Goal: Task Accomplishment & Management: Manage account settings

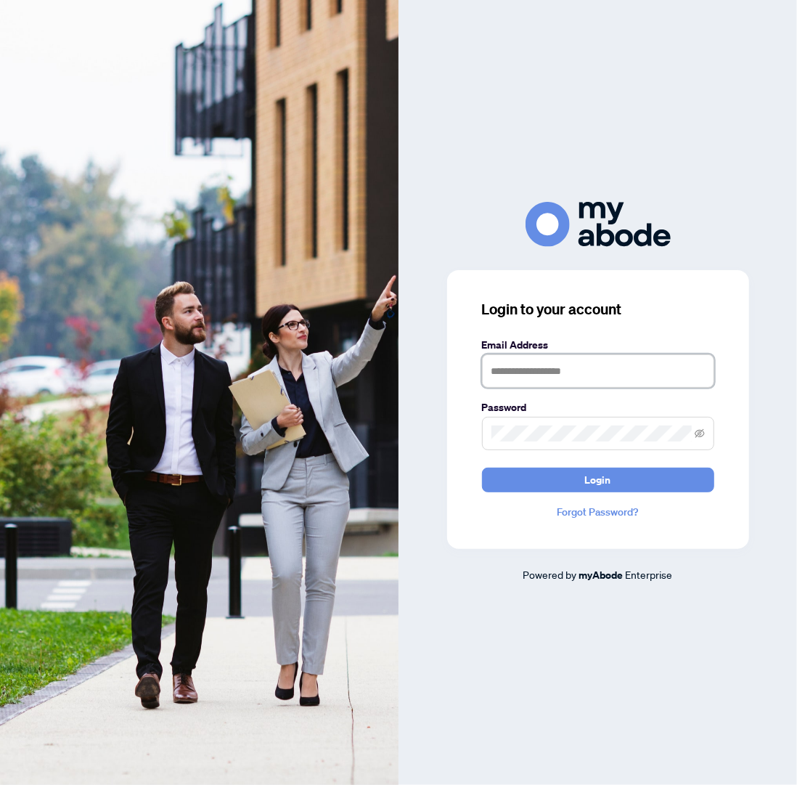
click at [580, 371] on input "text" at bounding box center [598, 370] width 232 height 33
drag, startPoint x: 580, startPoint y: 371, endPoint x: 580, endPoint y: 383, distance: 12.3
click at [580, 372] on input "text" at bounding box center [598, 370] width 232 height 33
type input "**********"
click at [482, 468] on button "Login" at bounding box center [598, 480] width 232 height 25
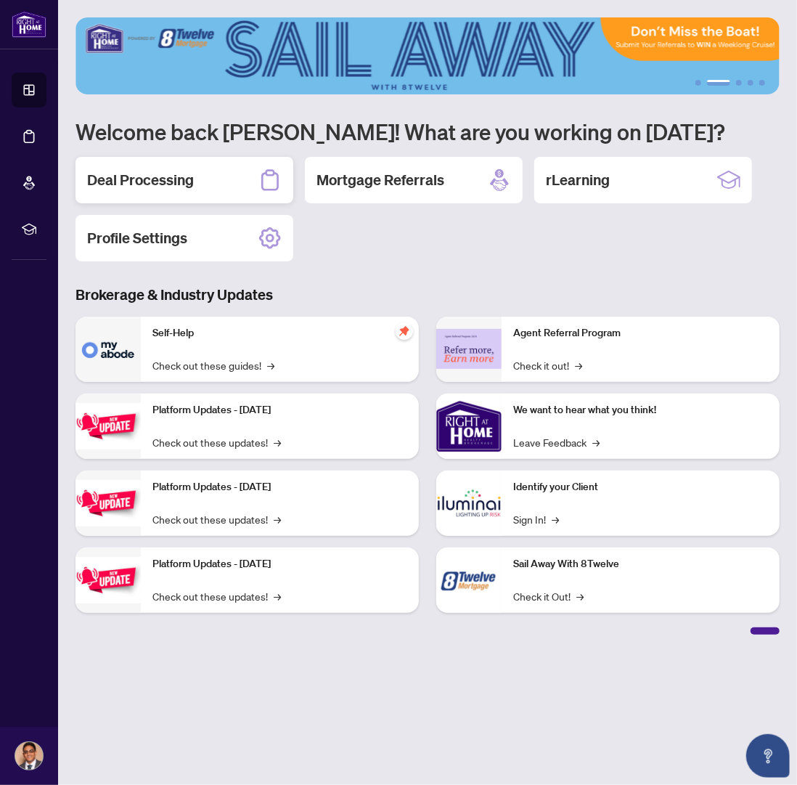
click at [137, 174] on h2 "Deal Processing" at bounding box center [140, 180] width 107 height 20
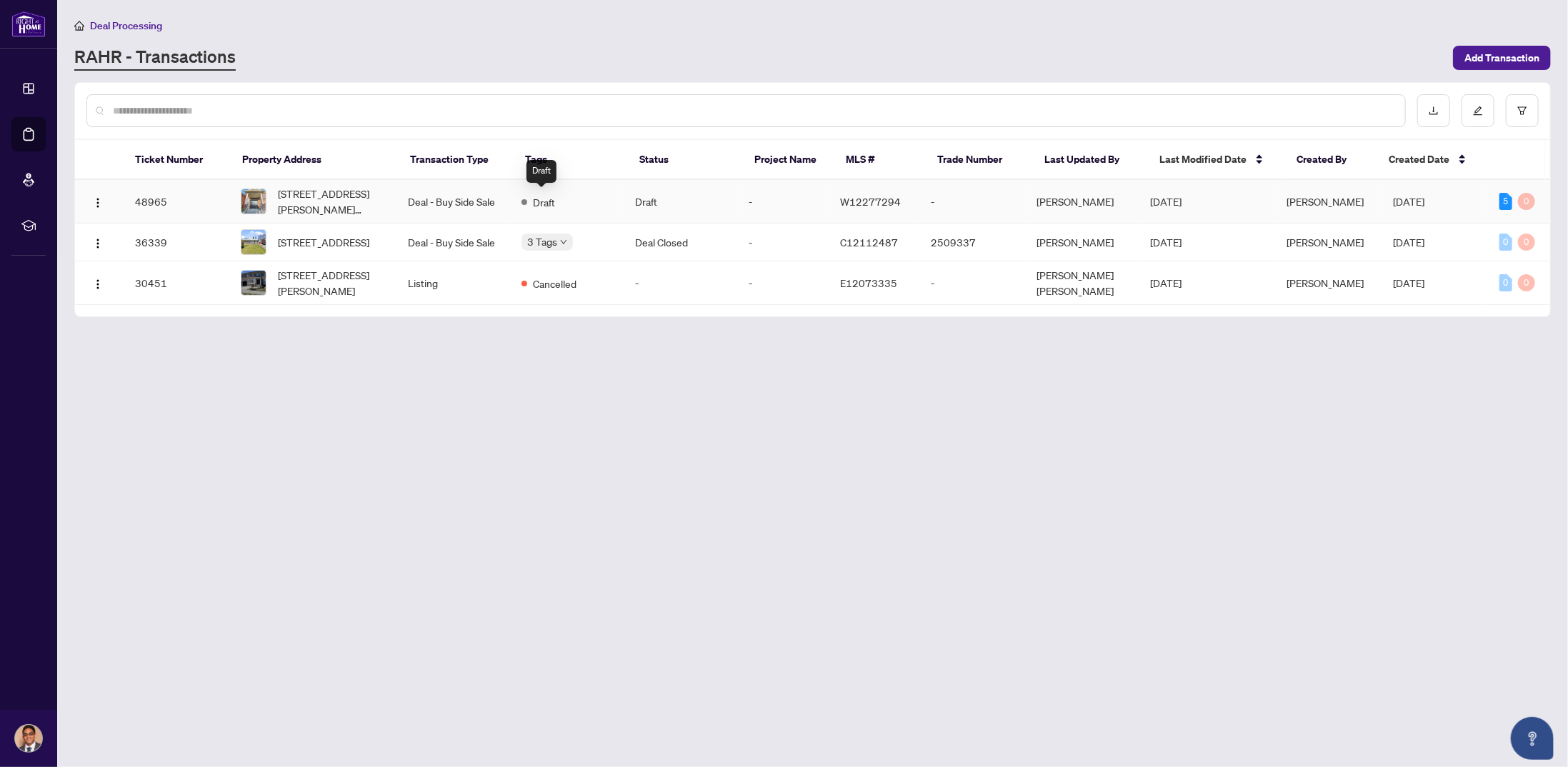
click at [504, 194] on td "Deal - Buy Side Sale" at bounding box center [452, 202] width 113 height 43
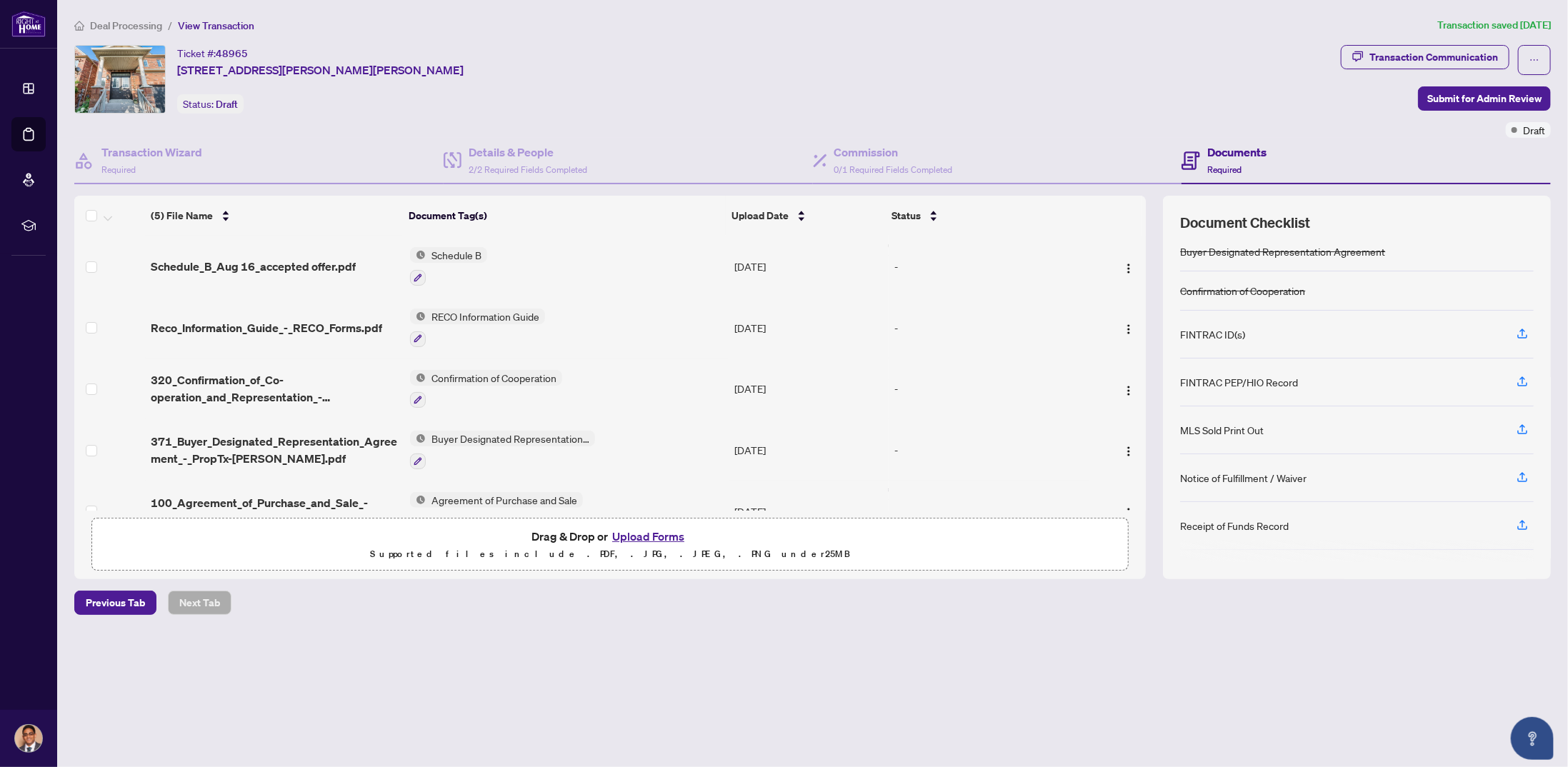
scroll to position [72, 0]
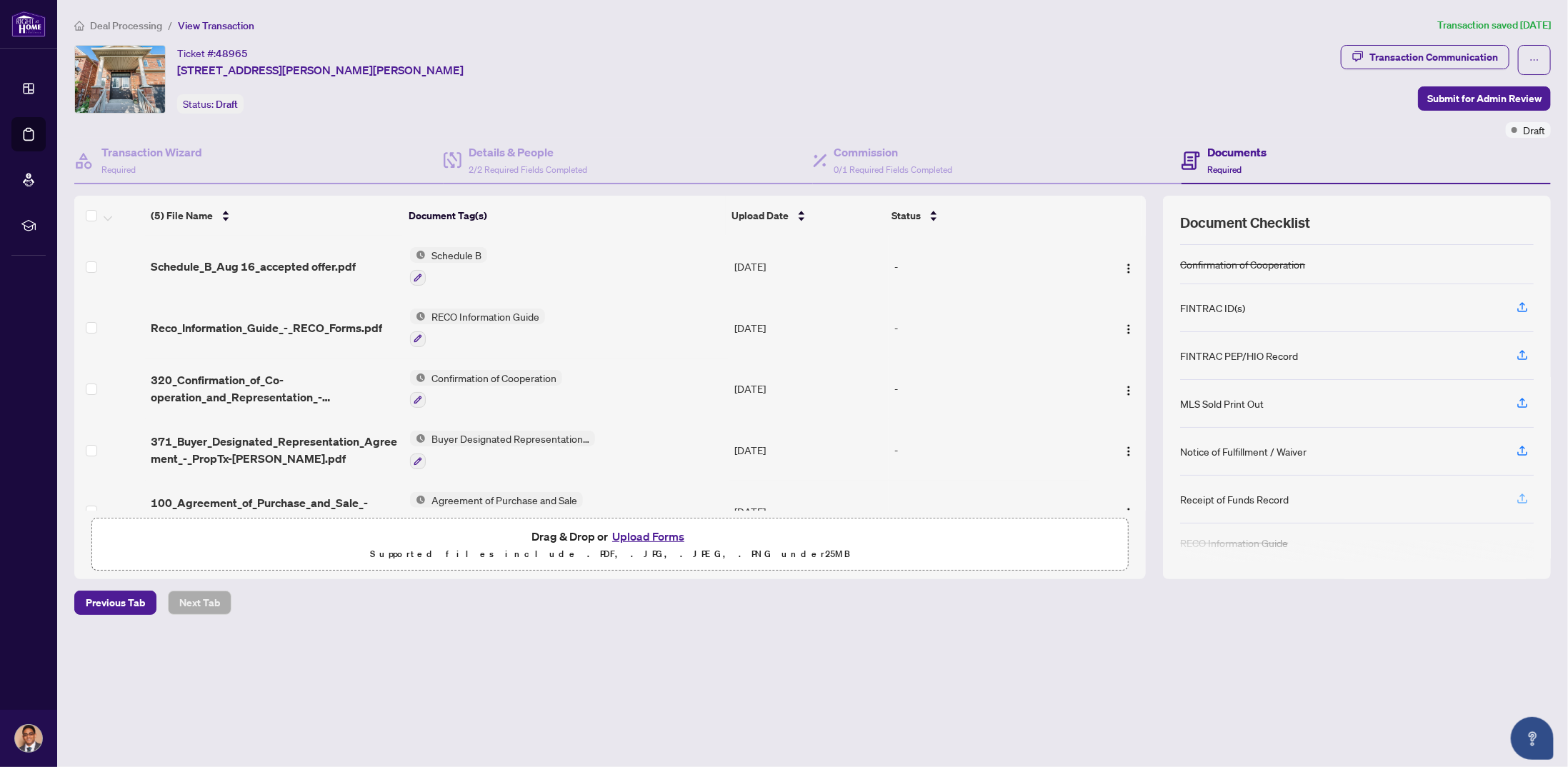
click at [784, 492] on icon "button" at bounding box center [1522, 498] width 13 height 13
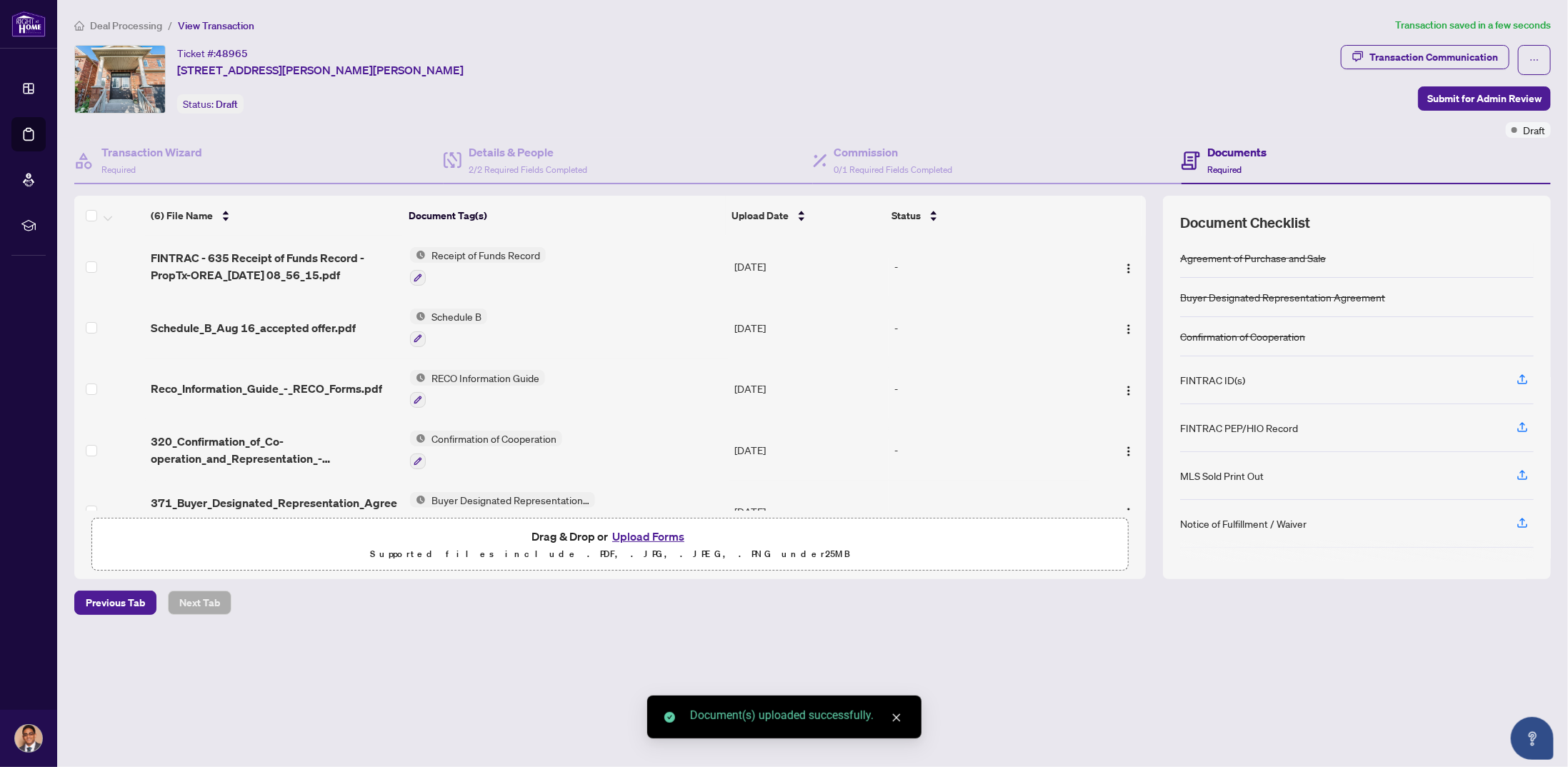
scroll to position [64, 0]
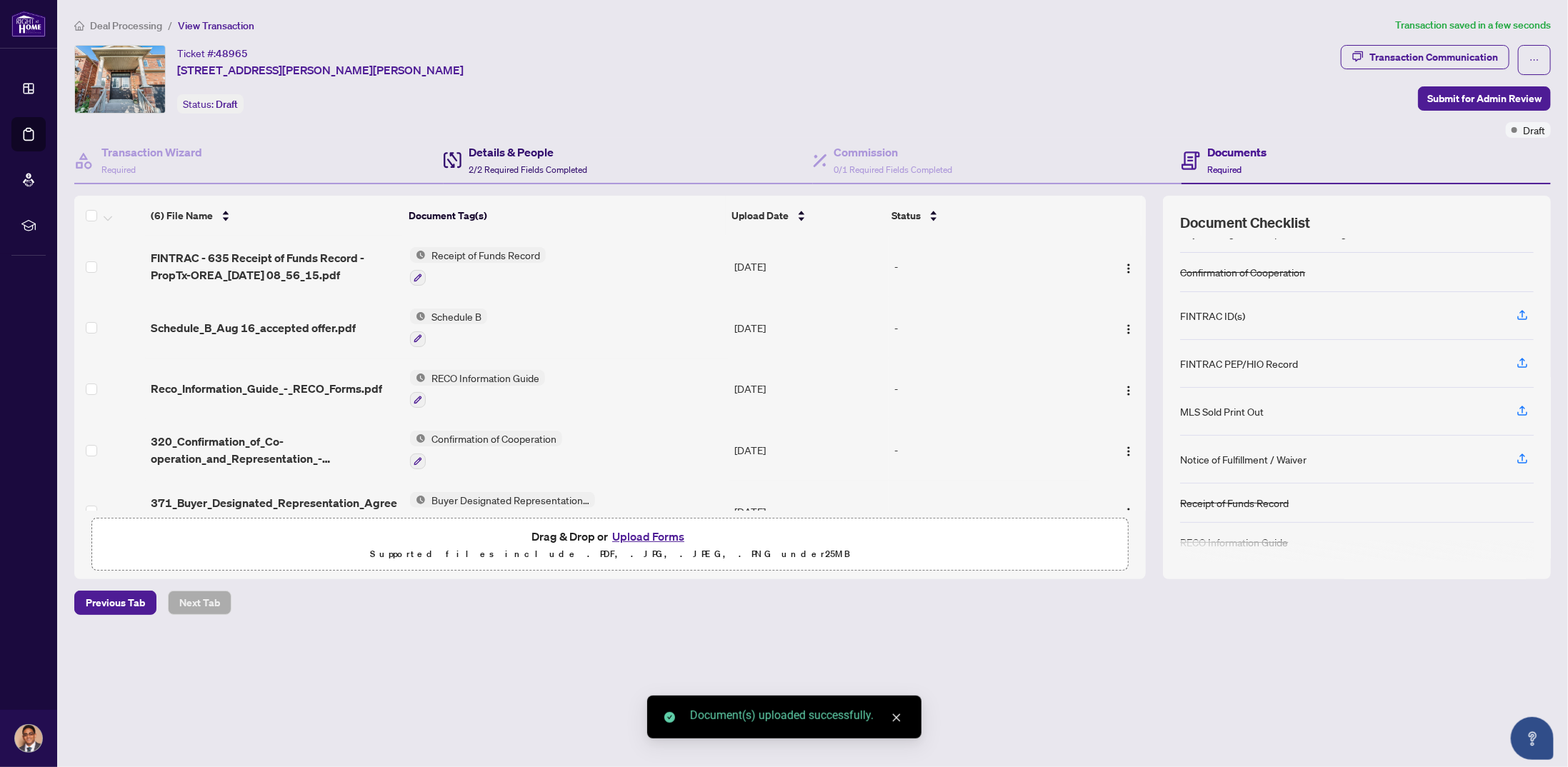
click at [520, 157] on h4 "Details & People" at bounding box center [527, 151] width 119 height 17
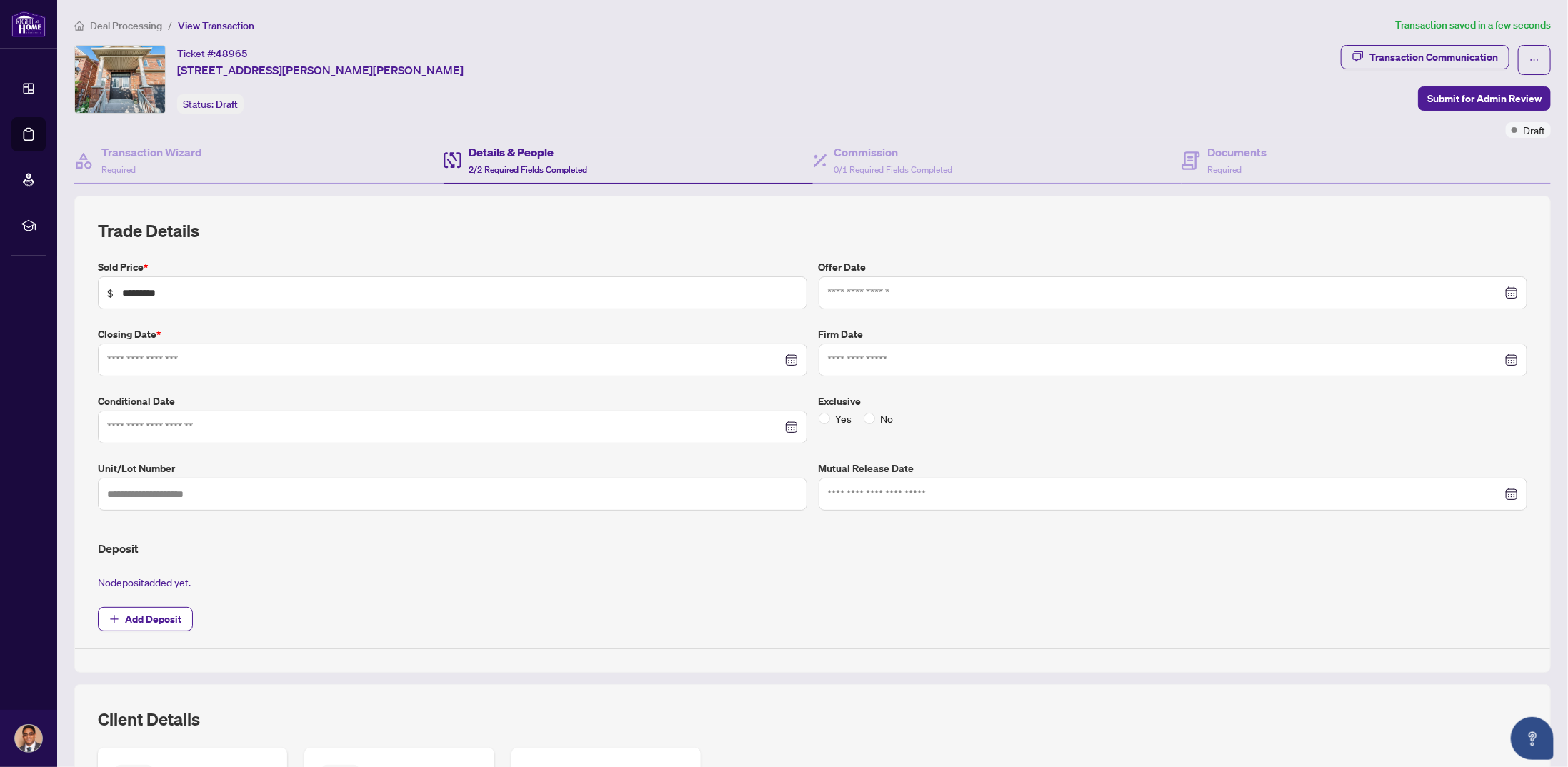
type input "**********"
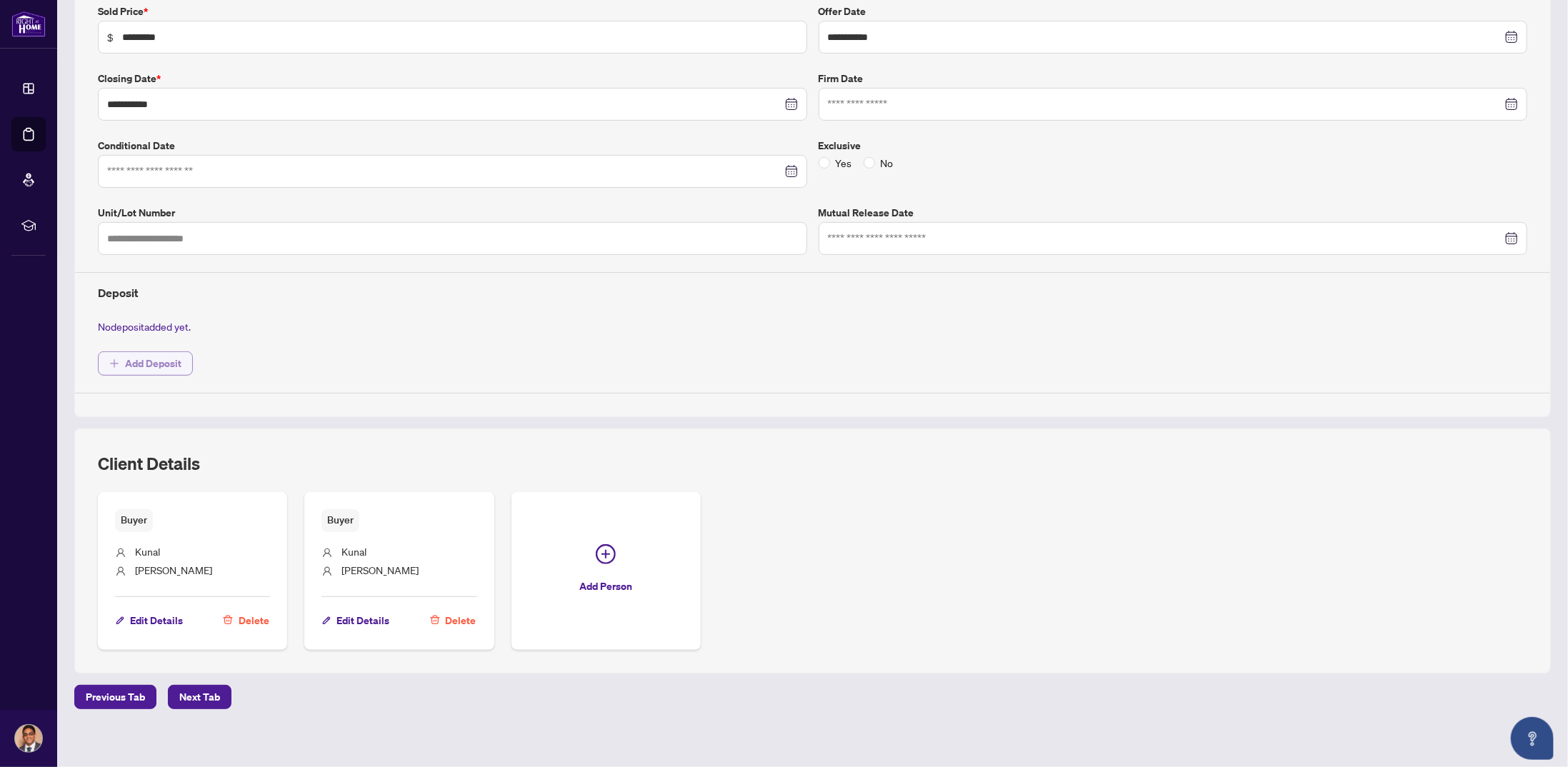
click at [152, 358] on span "Add Deposit" at bounding box center [152, 363] width 56 height 23
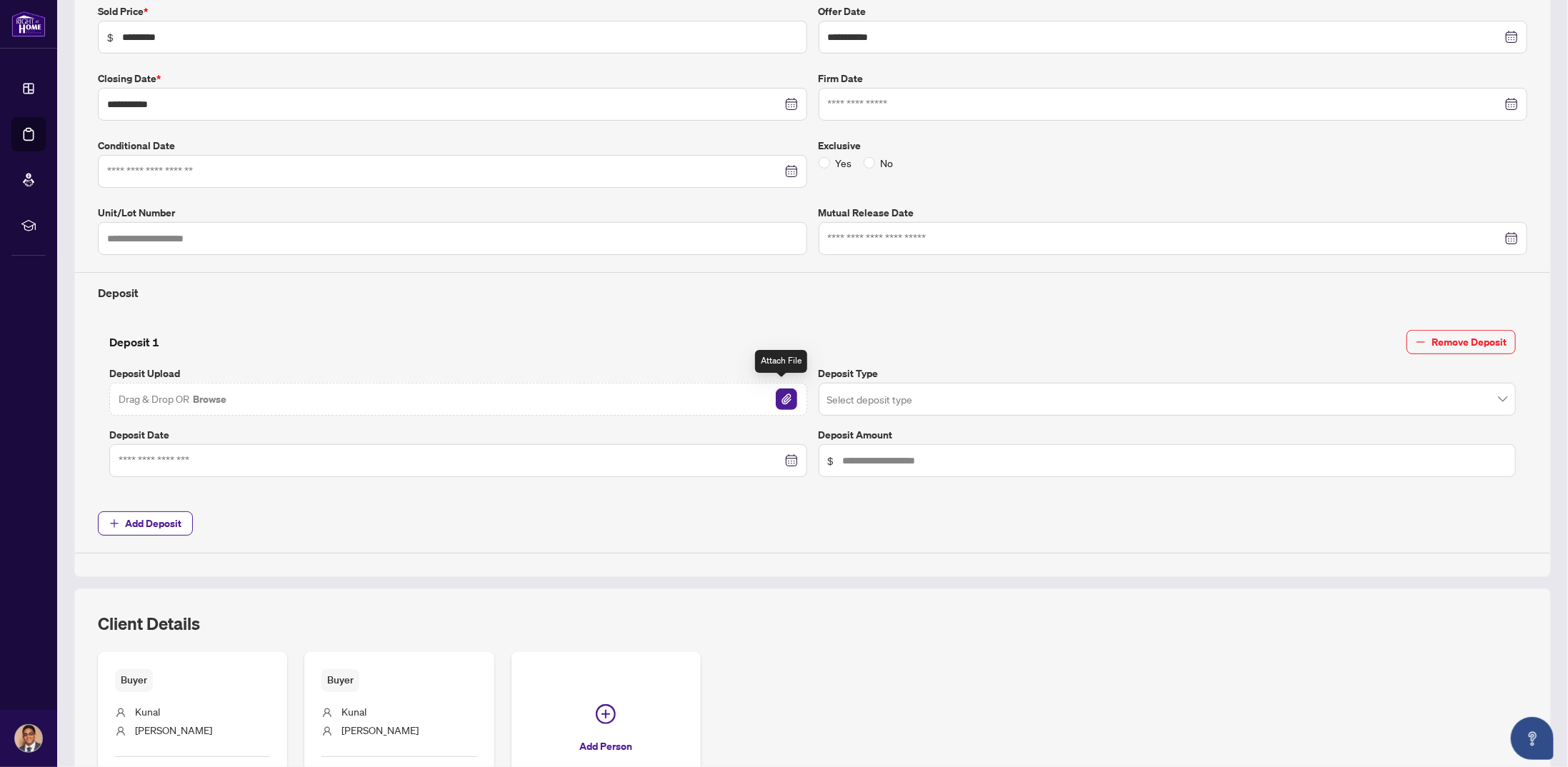
click at [776, 392] on img "button" at bounding box center [787, 399] width 22 height 22
click at [784, 392] on input "search" at bounding box center [1161, 401] width 668 height 31
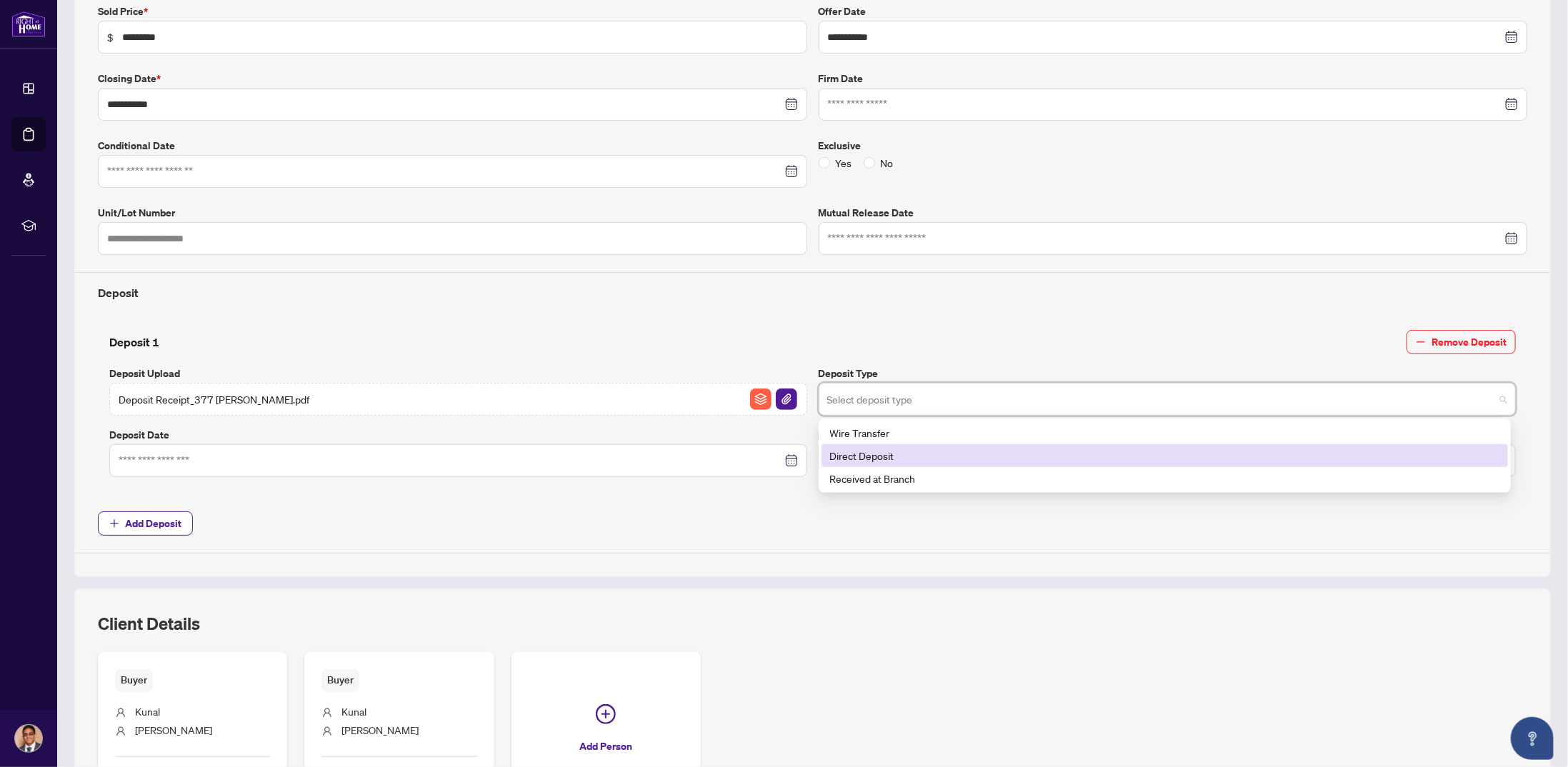
click at [784, 450] on div "Direct Deposit" at bounding box center [1165, 455] width 670 height 16
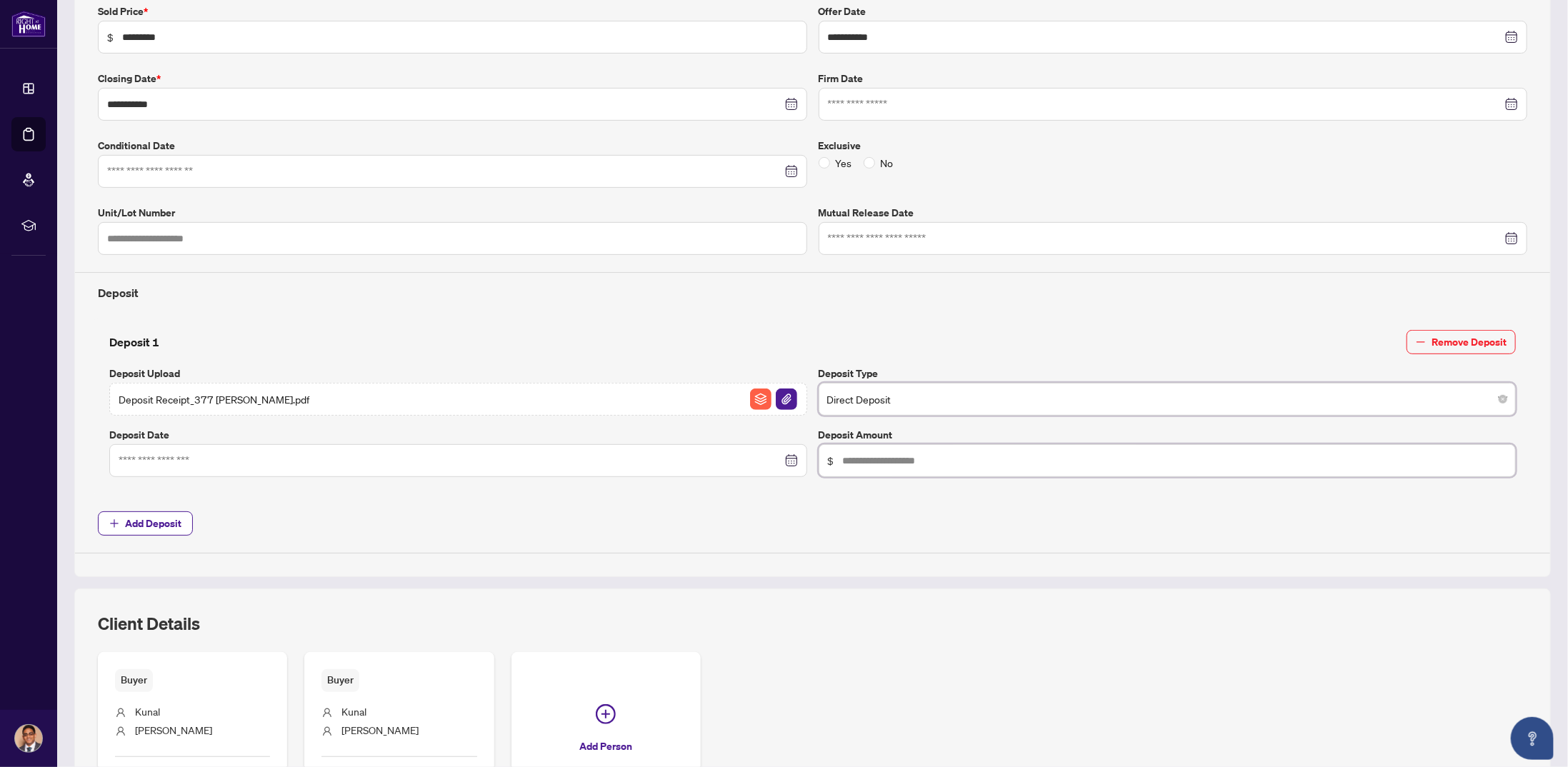
click at [784, 457] on input "text" at bounding box center [1175, 460] width 664 height 16
type input "******"
click at [784, 298] on div "**********" at bounding box center [813, 278] width 1441 height 550
click at [299, 444] on div at bounding box center [457, 460] width 697 height 32
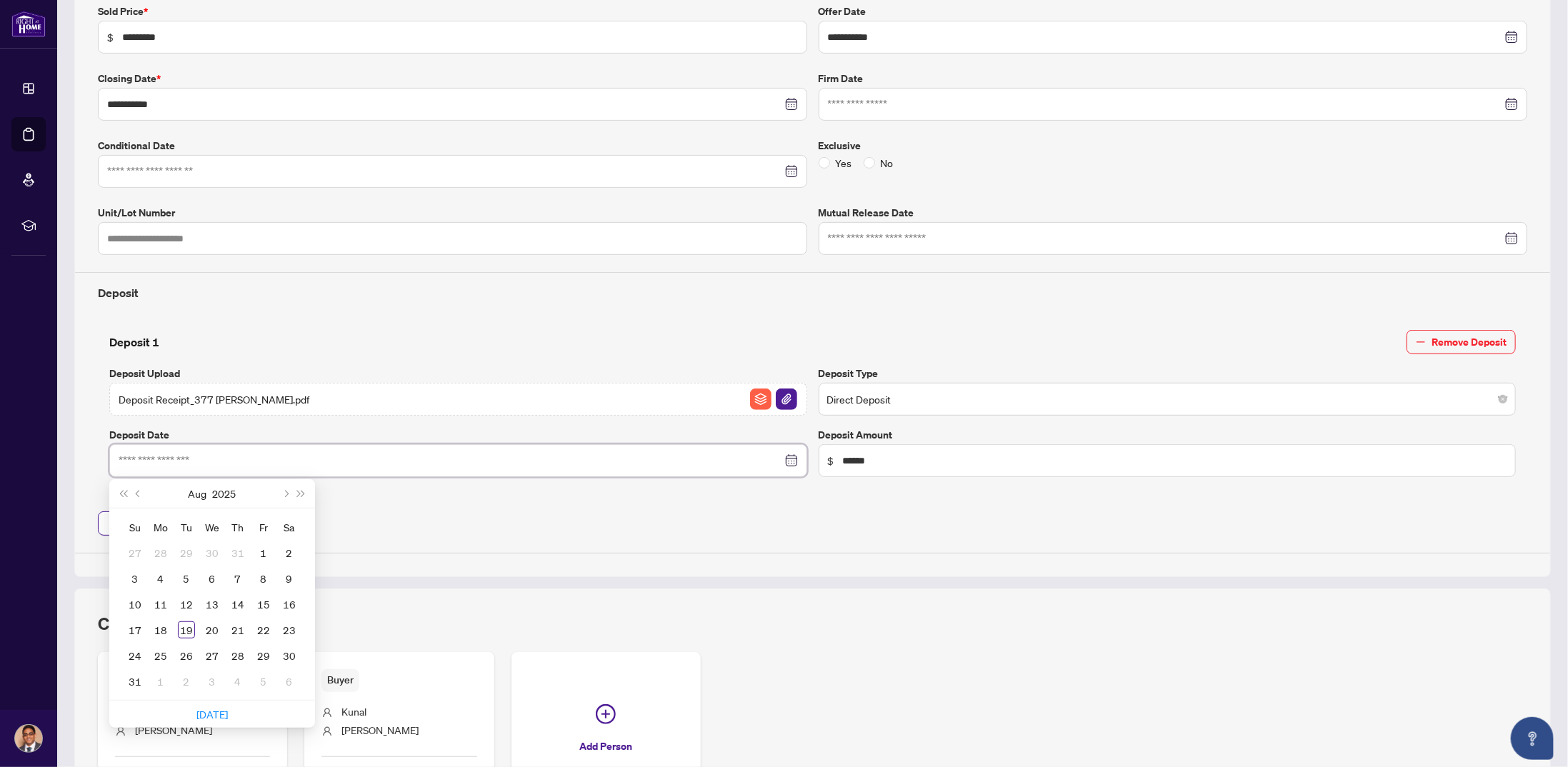
click at [288, 459] on input at bounding box center [451, 460] width 664 height 16
type input "**********"
click at [158, 628] on div "18" at bounding box center [160, 629] width 17 height 17
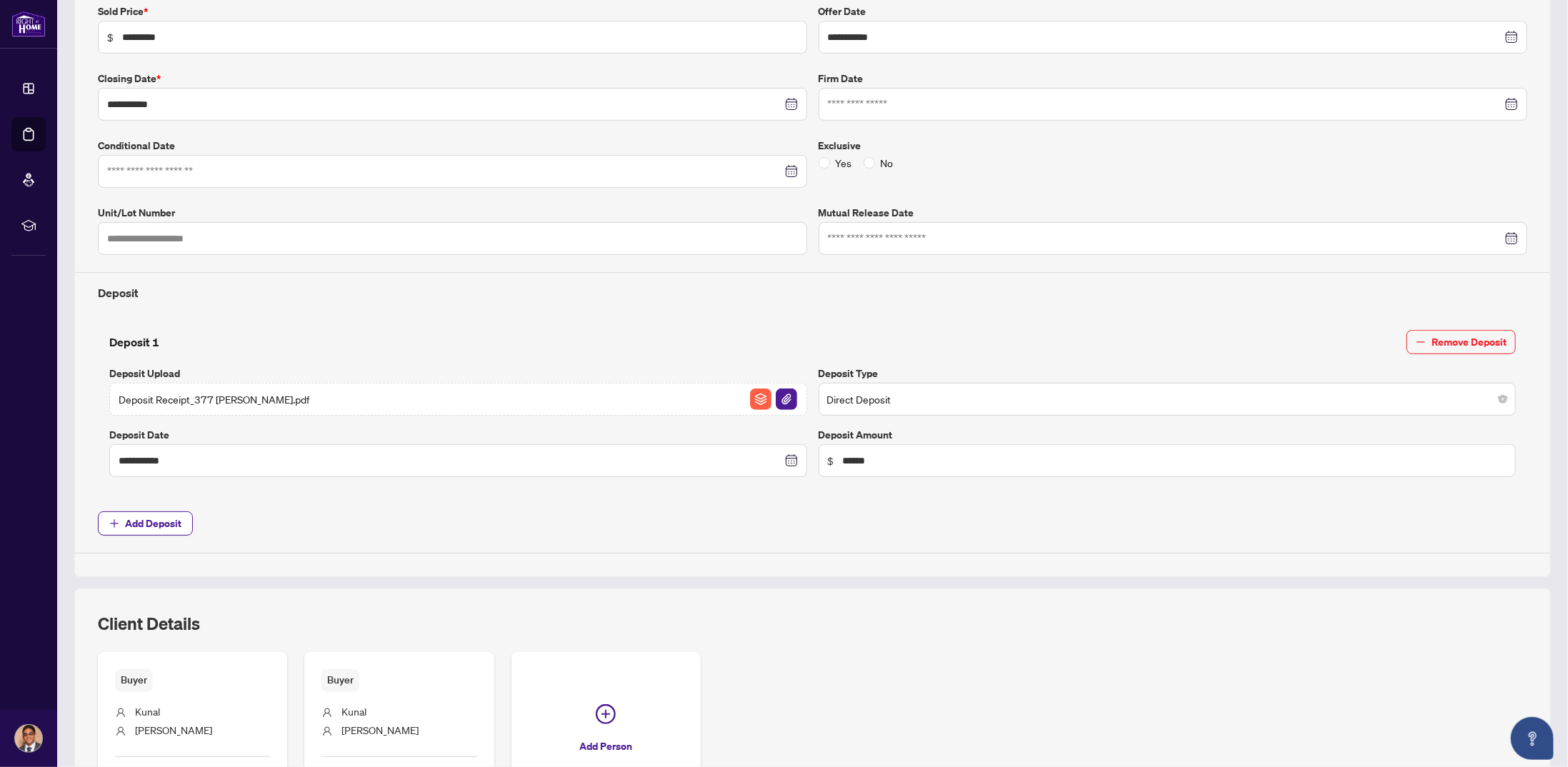
click at [454, 520] on span "Add Deposit" at bounding box center [812, 523] width 1429 height 25
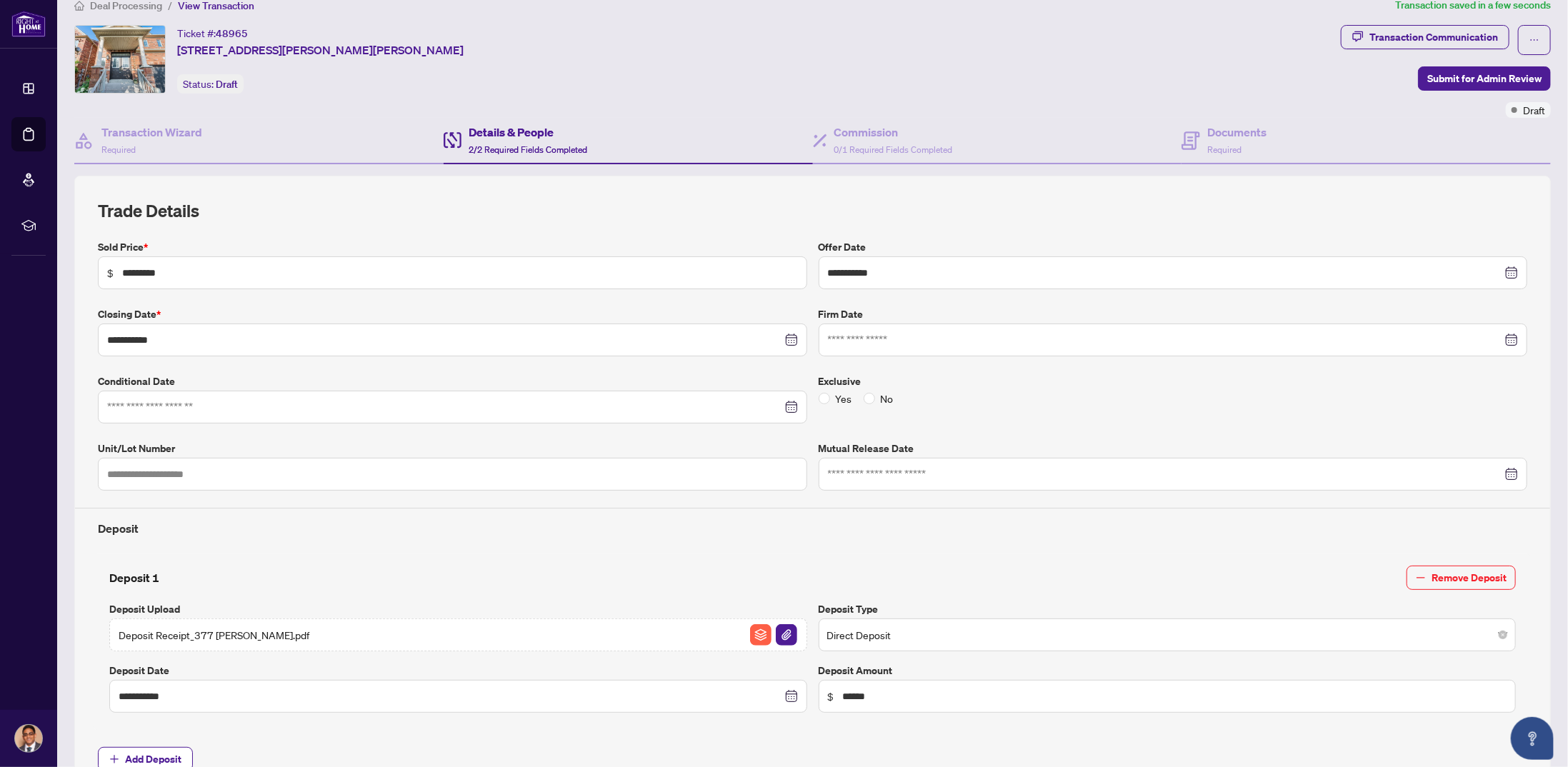
scroll to position [0, 0]
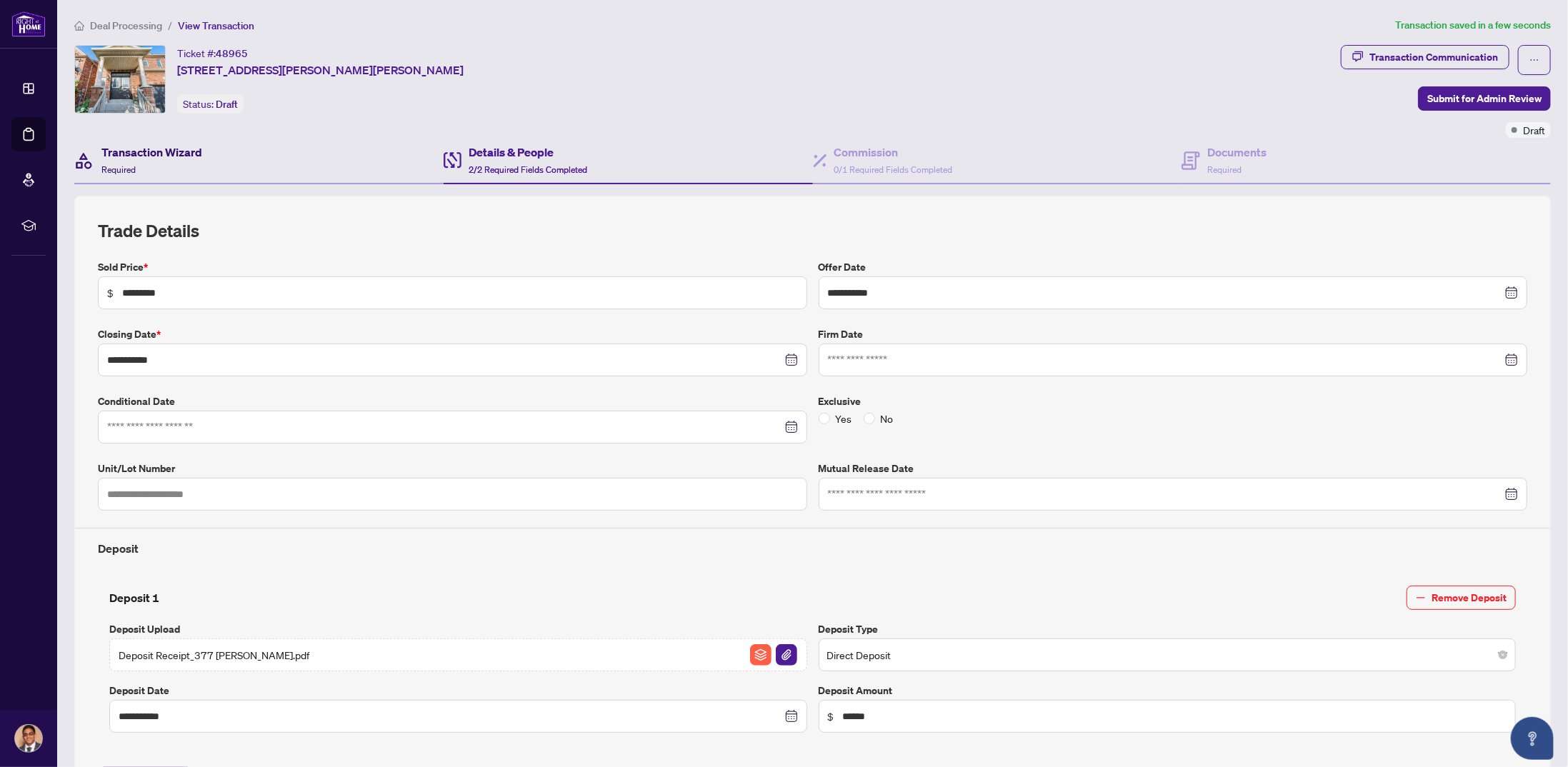
click at [185, 160] on div "Transaction Wizard Required" at bounding box center [151, 160] width 100 height 33
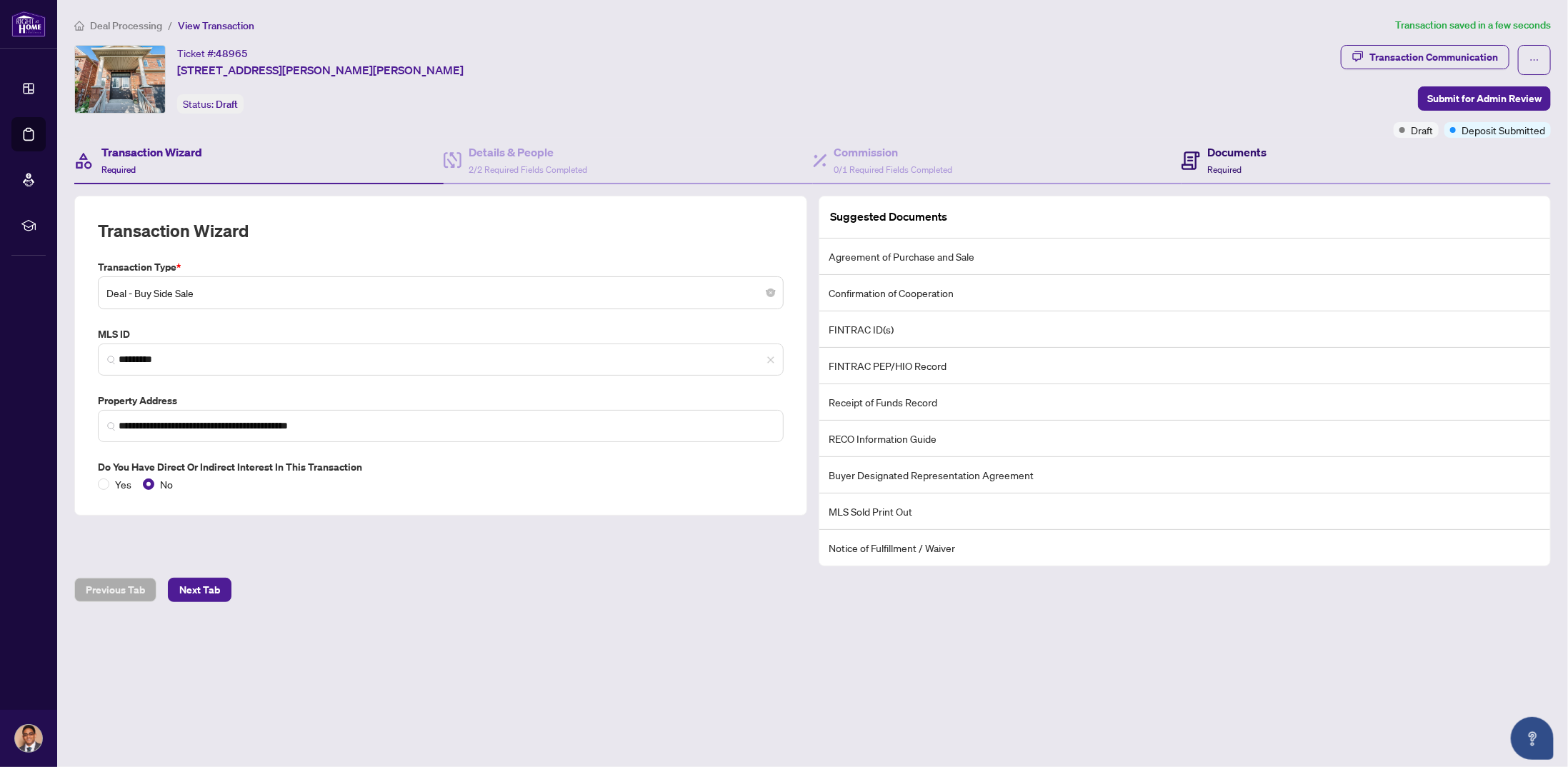
click at [784, 151] on h4 "Documents" at bounding box center [1236, 151] width 59 height 17
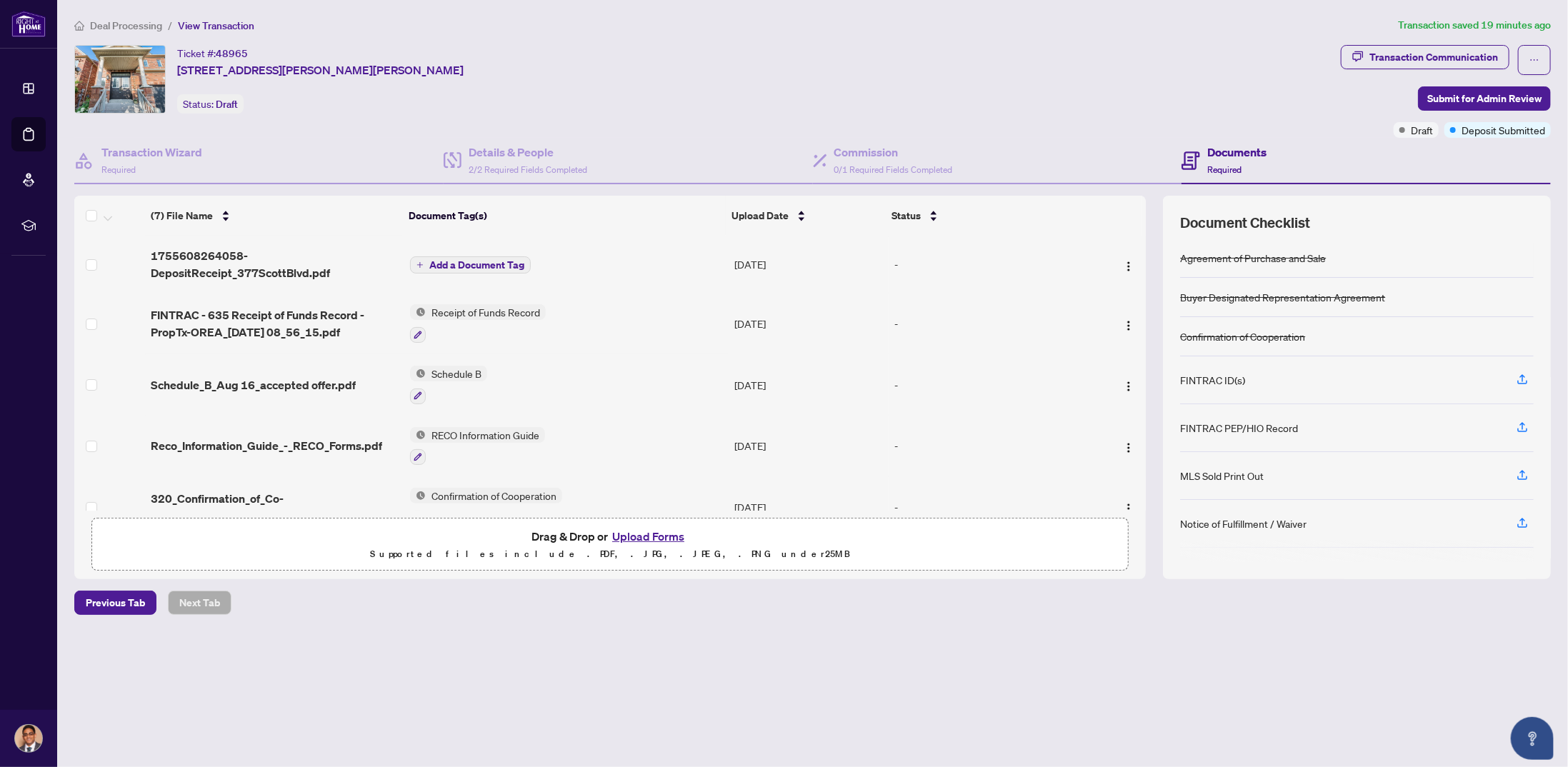
scroll to position [64, 0]
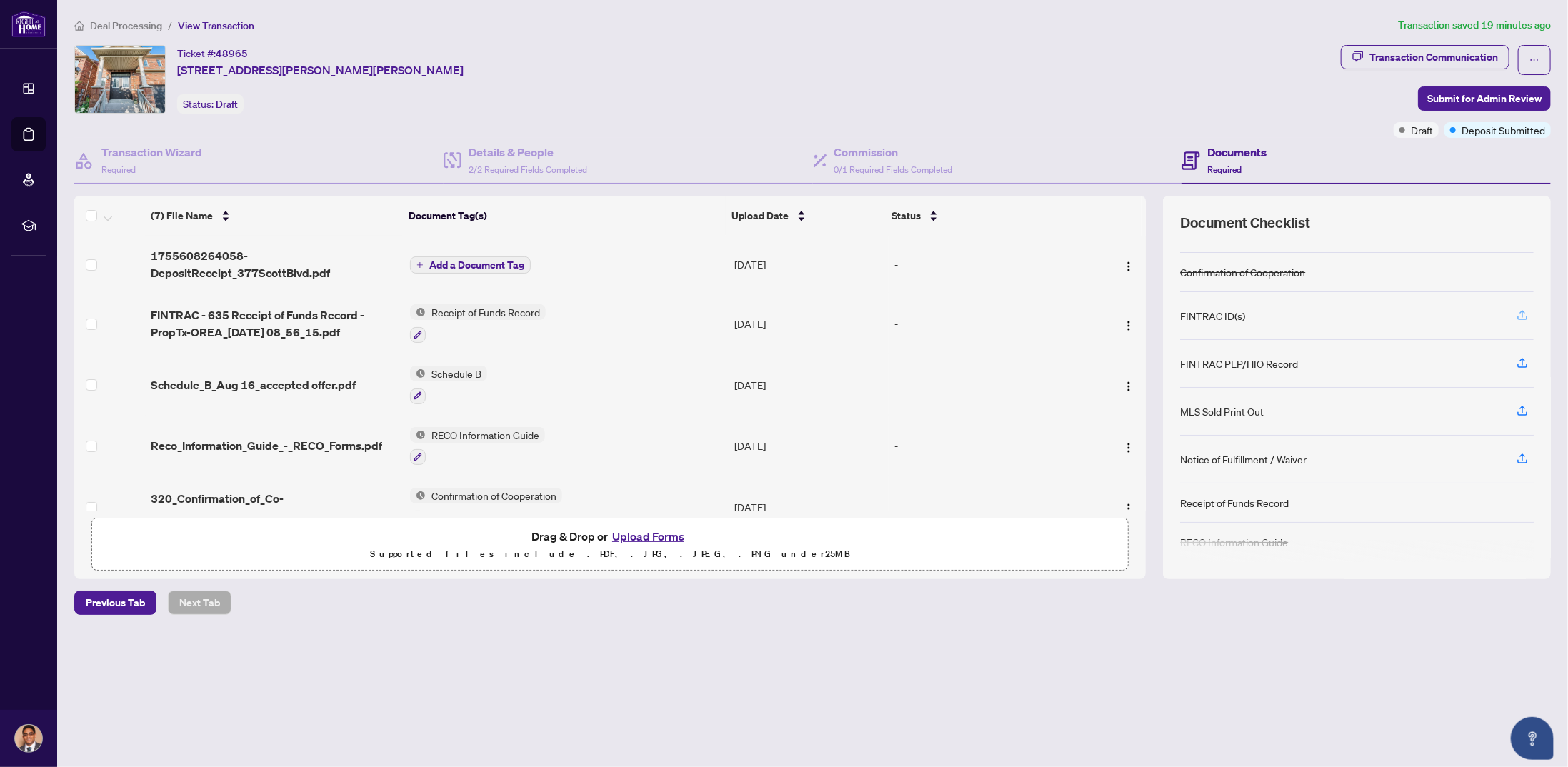
click at [784, 309] on icon "button" at bounding box center [1522, 315] width 13 height 13
click at [784, 311] on icon "button" at bounding box center [1522, 315] width 13 height 13
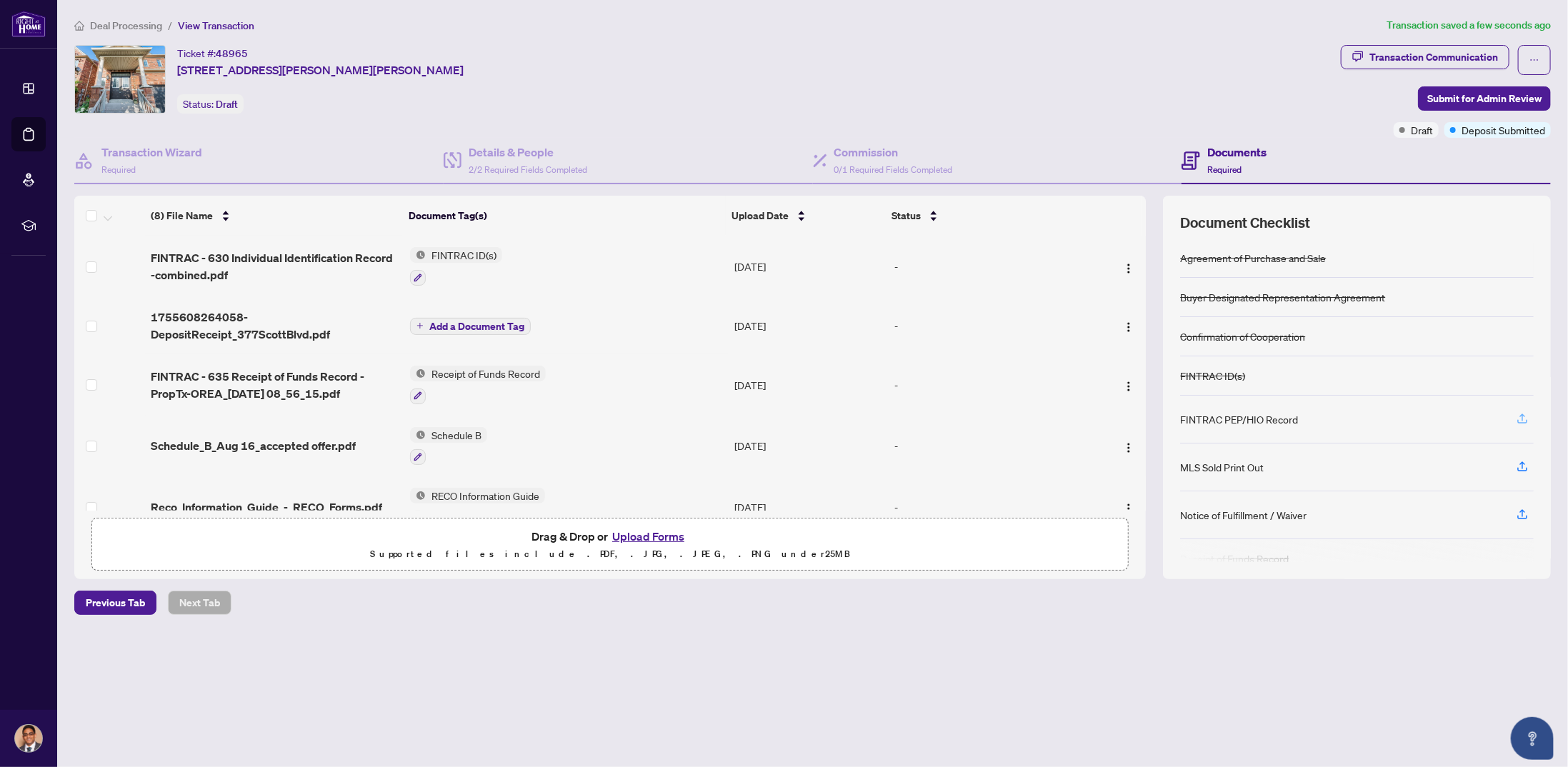
click at [784, 412] on icon "button" at bounding box center [1522, 418] width 13 height 13
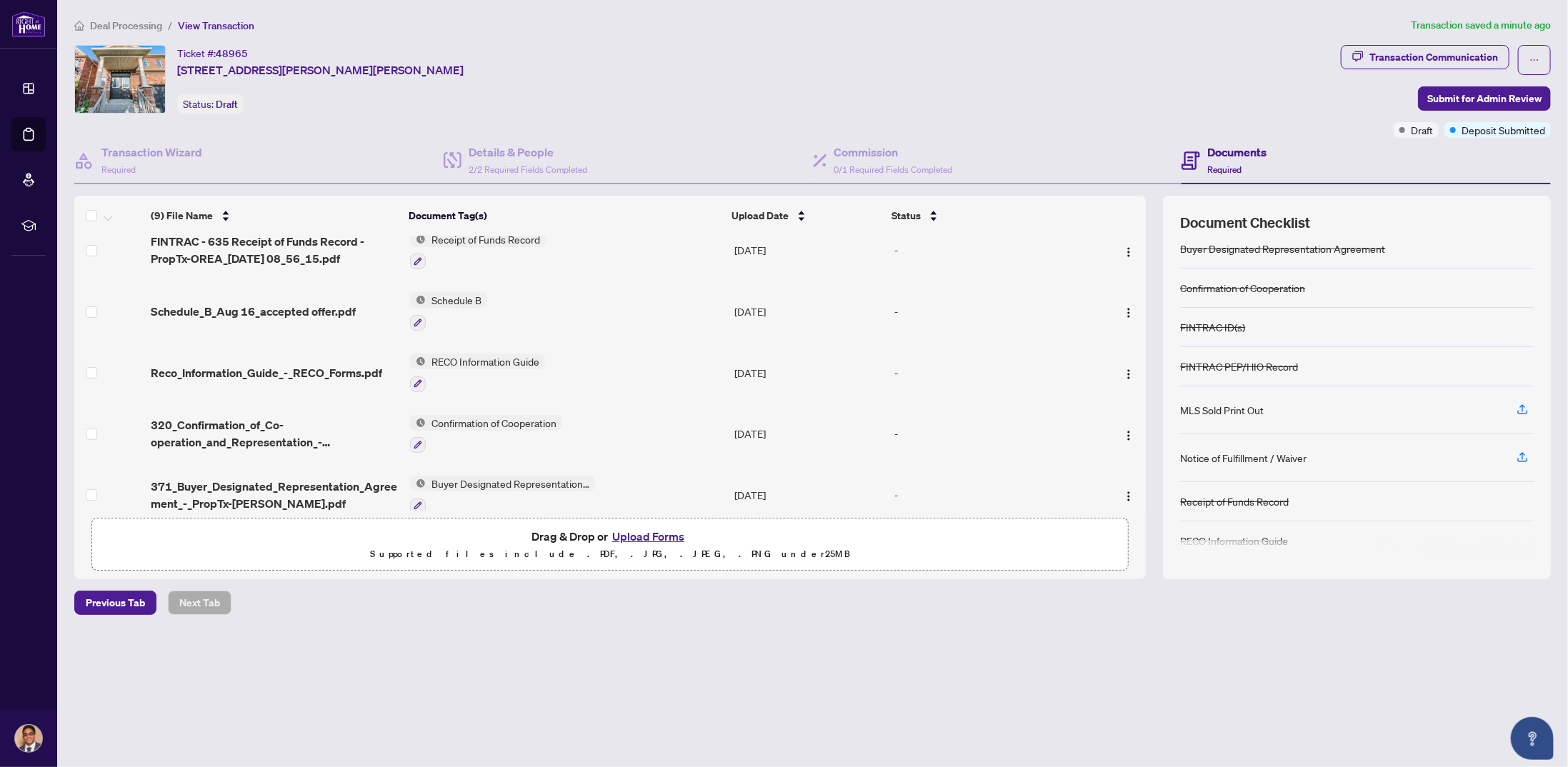
scroll to position [268, 0]
